Goal: Information Seeking & Learning: Learn about a topic

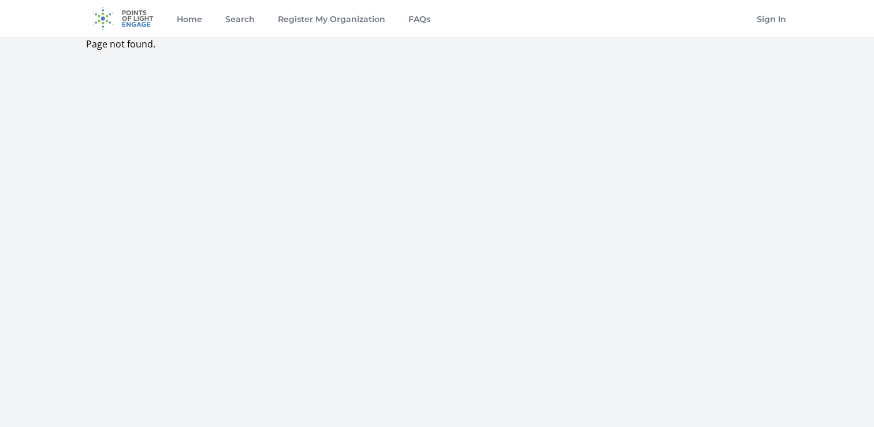
click at [134, 15] on img at bounding box center [123, 18] width 75 height 37
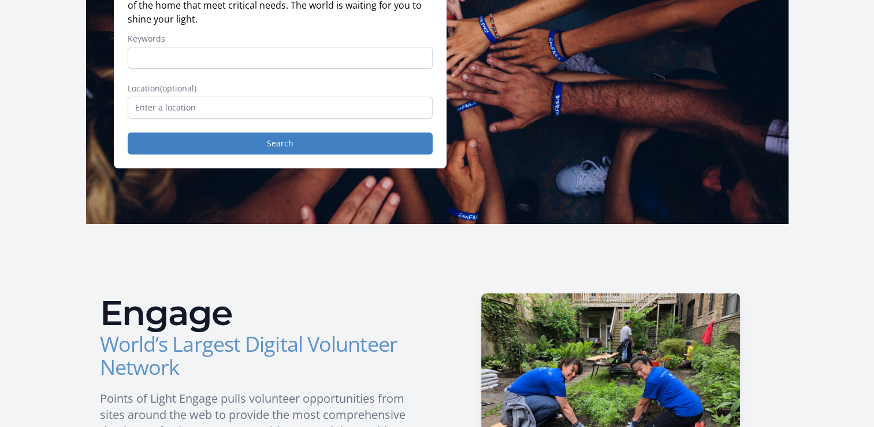
scroll to position [58, 0]
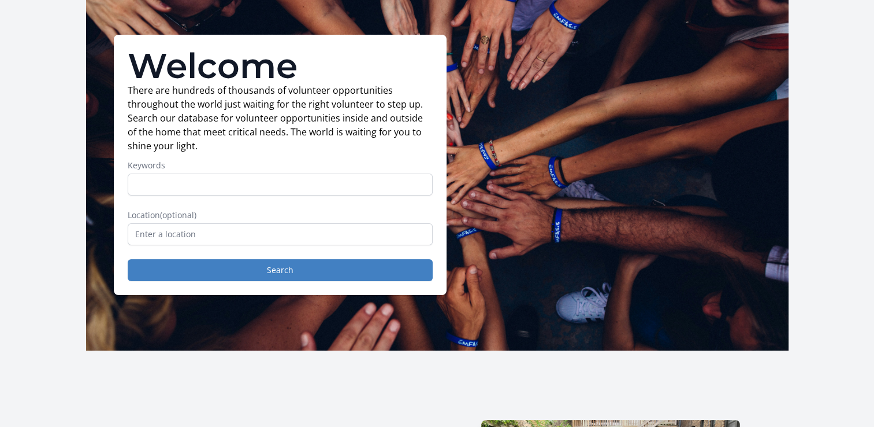
click at [236, 190] on input "Keywords" at bounding box center [280, 184] width 305 height 22
type input "firefighter"
click at [128, 259] on button "Search" at bounding box center [280, 270] width 305 height 22
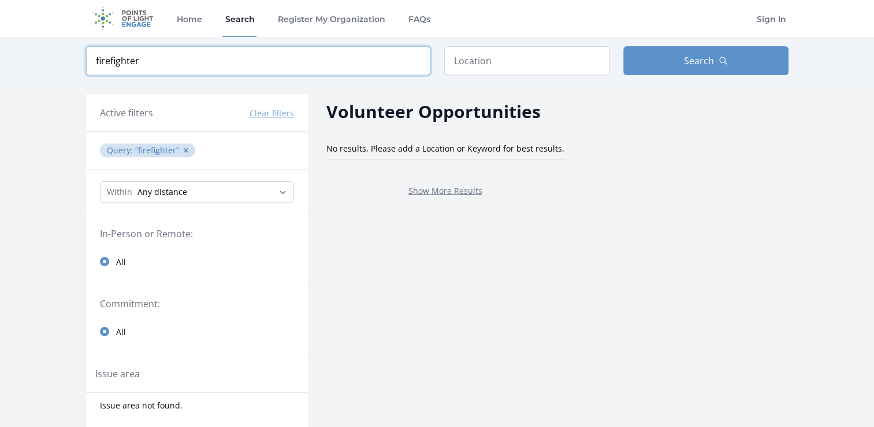
drag, startPoint x: 161, startPoint y: 70, endPoint x: 110, endPoint y: 71, distance: 50.9
click at [110, 71] on input "firefighter" at bounding box center [258, 60] width 344 height 29
type input "fire"
click button "submit" at bounding box center [0, 0] width 0 height 0
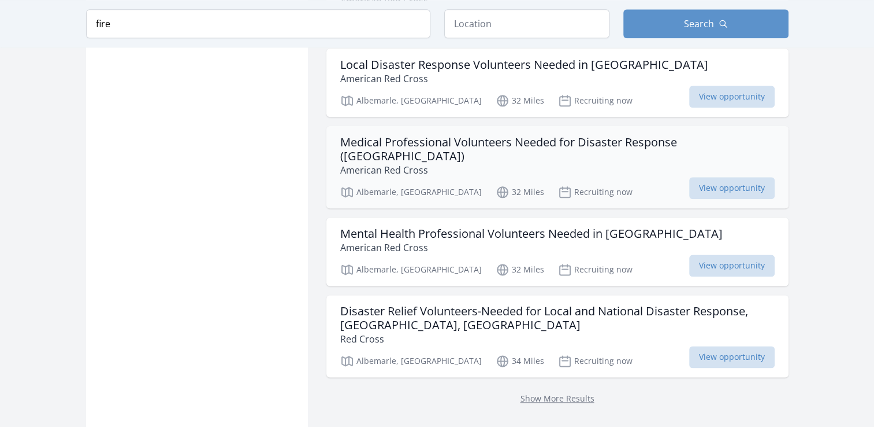
scroll to position [1445, 0]
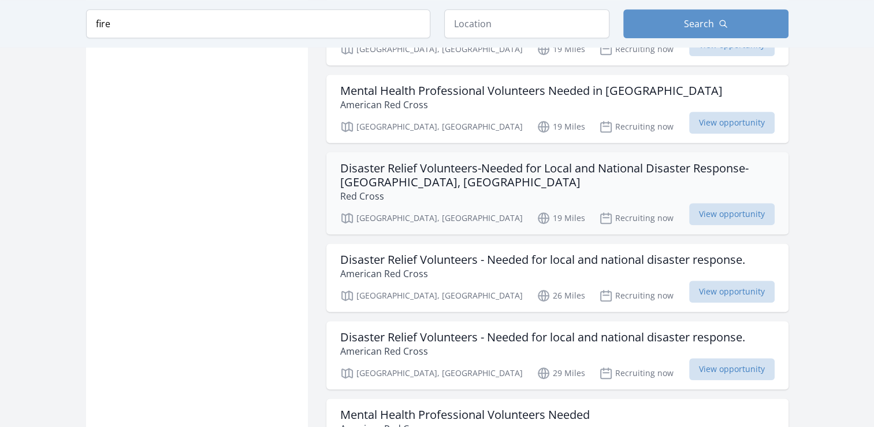
scroll to position [925, 0]
click at [565, 344] on p "American Red Cross" at bounding box center [542, 351] width 405 height 14
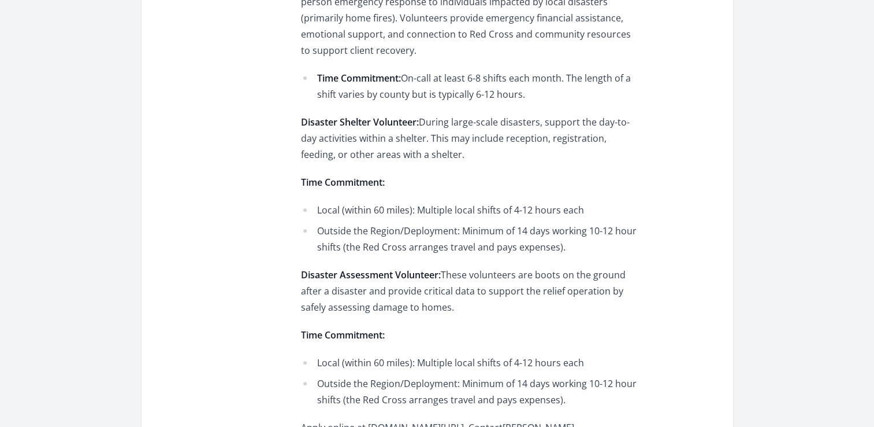
scroll to position [462, 0]
